Goal: Check status: Check status

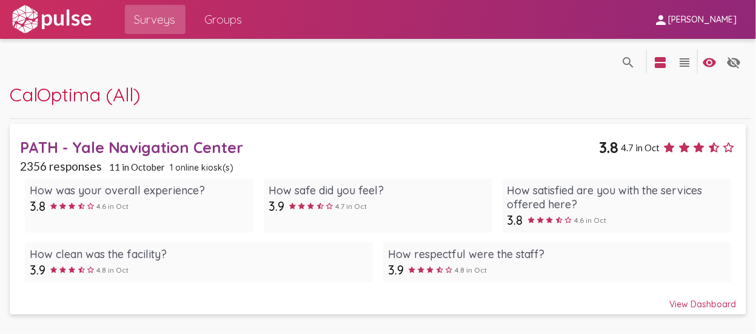
click at [694, 301] on div "View Dashboard" at bounding box center [378, 298] width 717 height 22
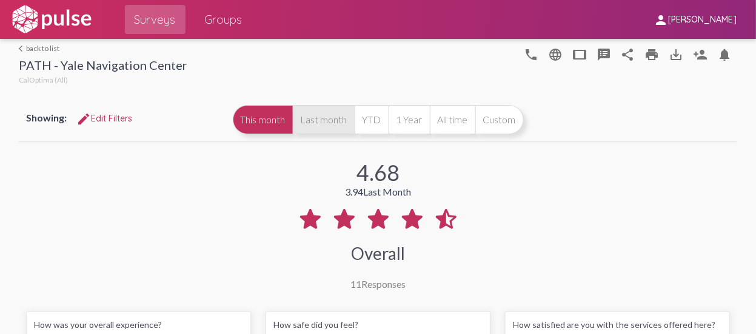
click at [311, 114] on button "Last month" at bounding box center [324, 119] width 62 height 29
